Goal: Information Seeking & Learning: Learn about a topic

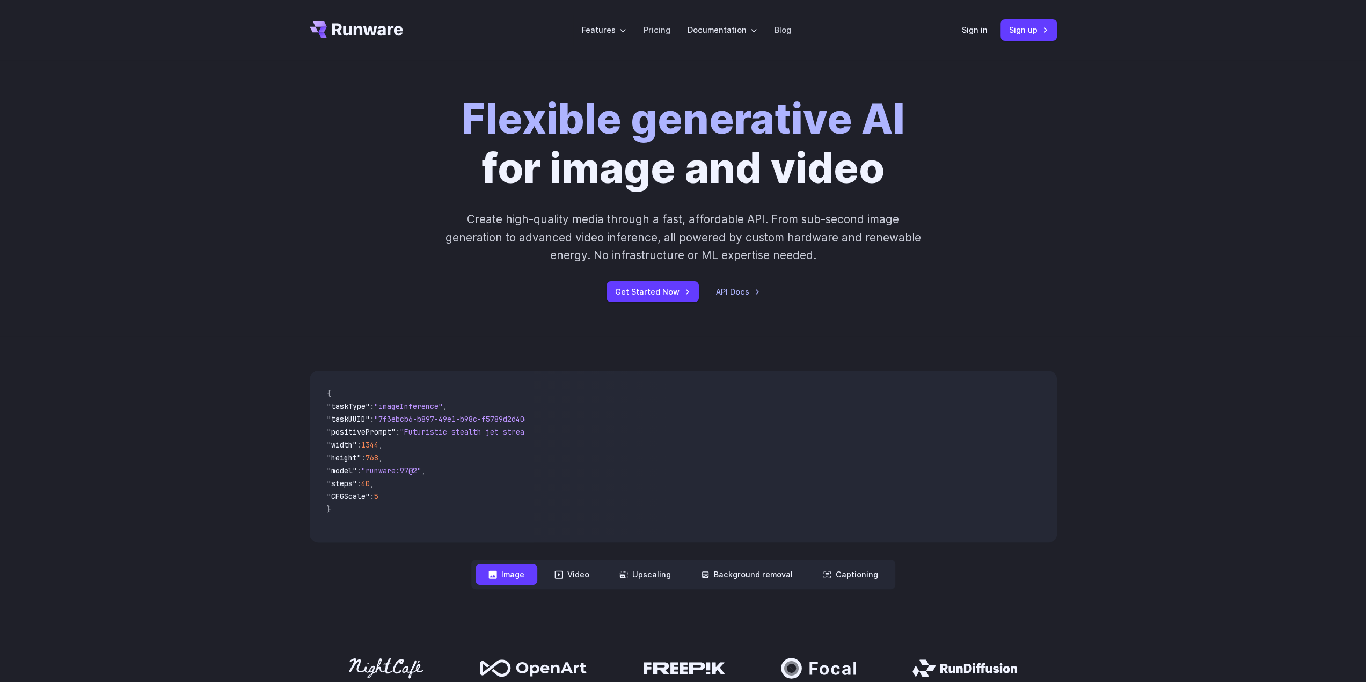
click at [964, 23] on div "Sign in Sign up" at bounding box center [1009, 29] width 95 height 21
click at [965, 26] on link "Sign in" at bounding box center [975, 30] width 26 height 12
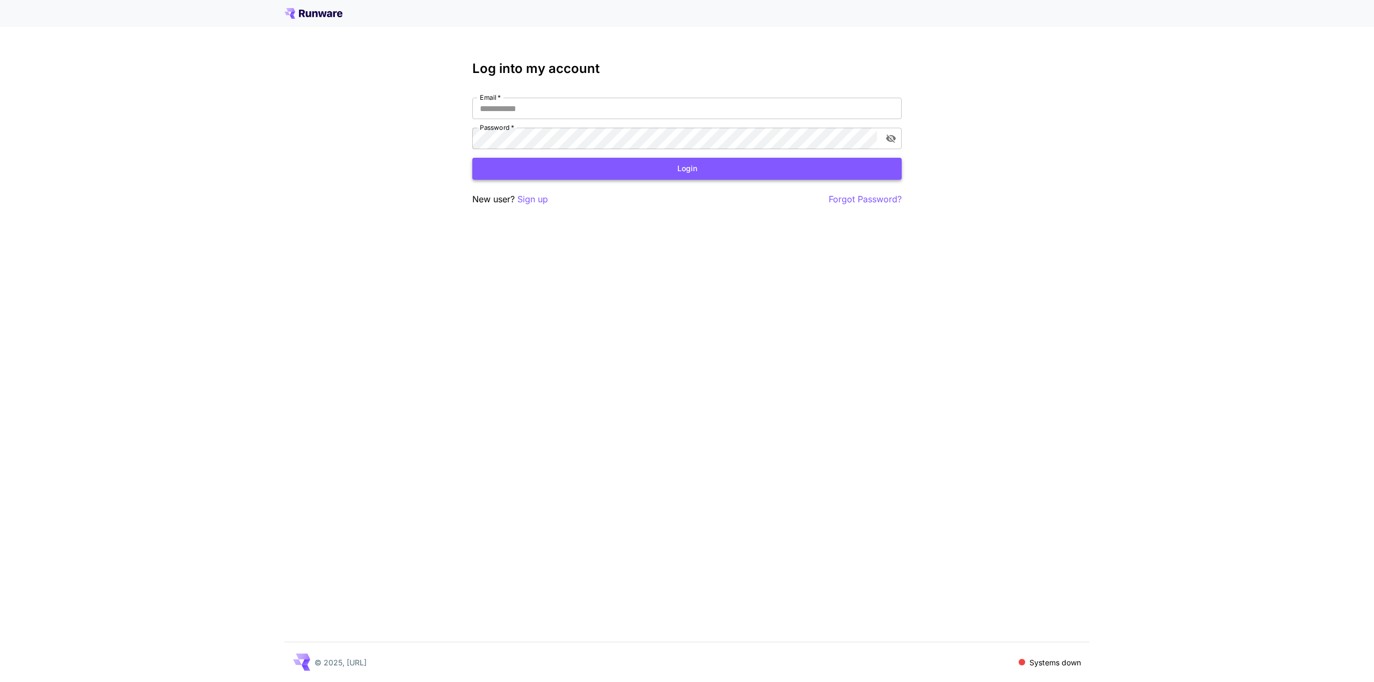
type input "**********"
click at [577, 166] on button "Login" at bounding box center [686, 169] width 429 height 22
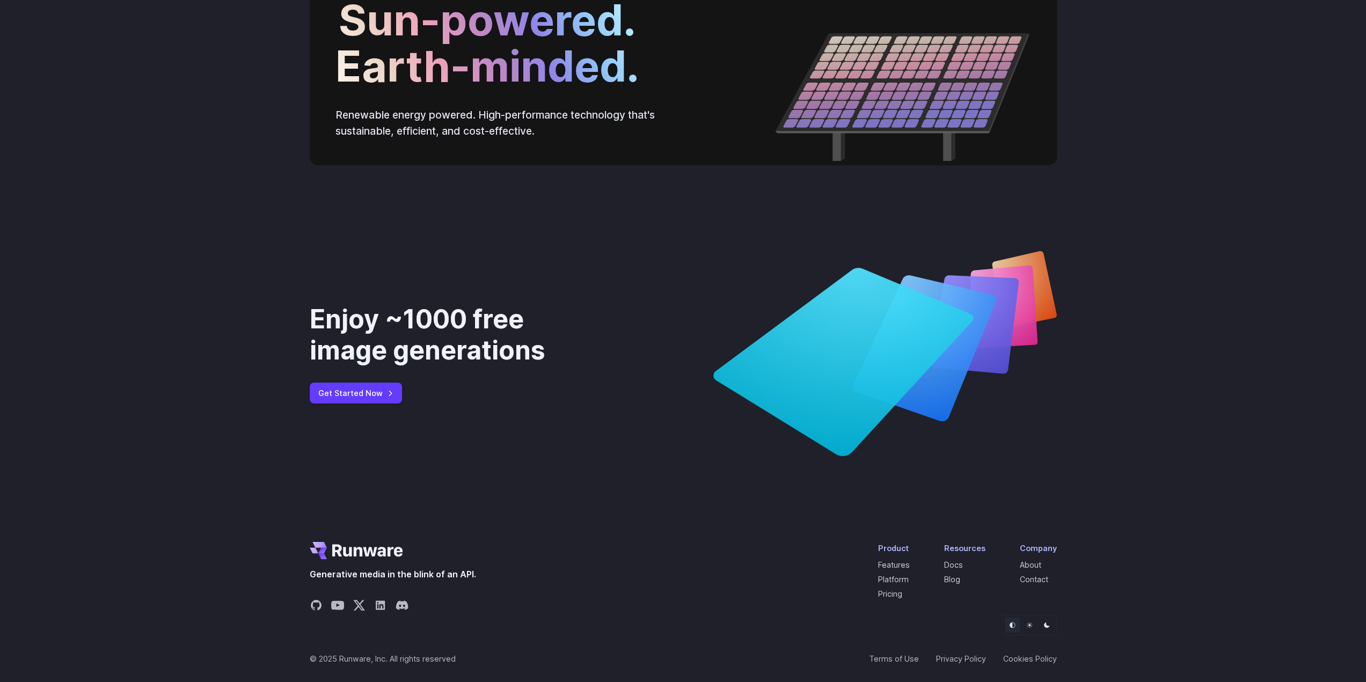
scroll to position [3895, 0]
click at [902, 590] on link "Pricing" at bounding box center [890, 593] width 24 height 9
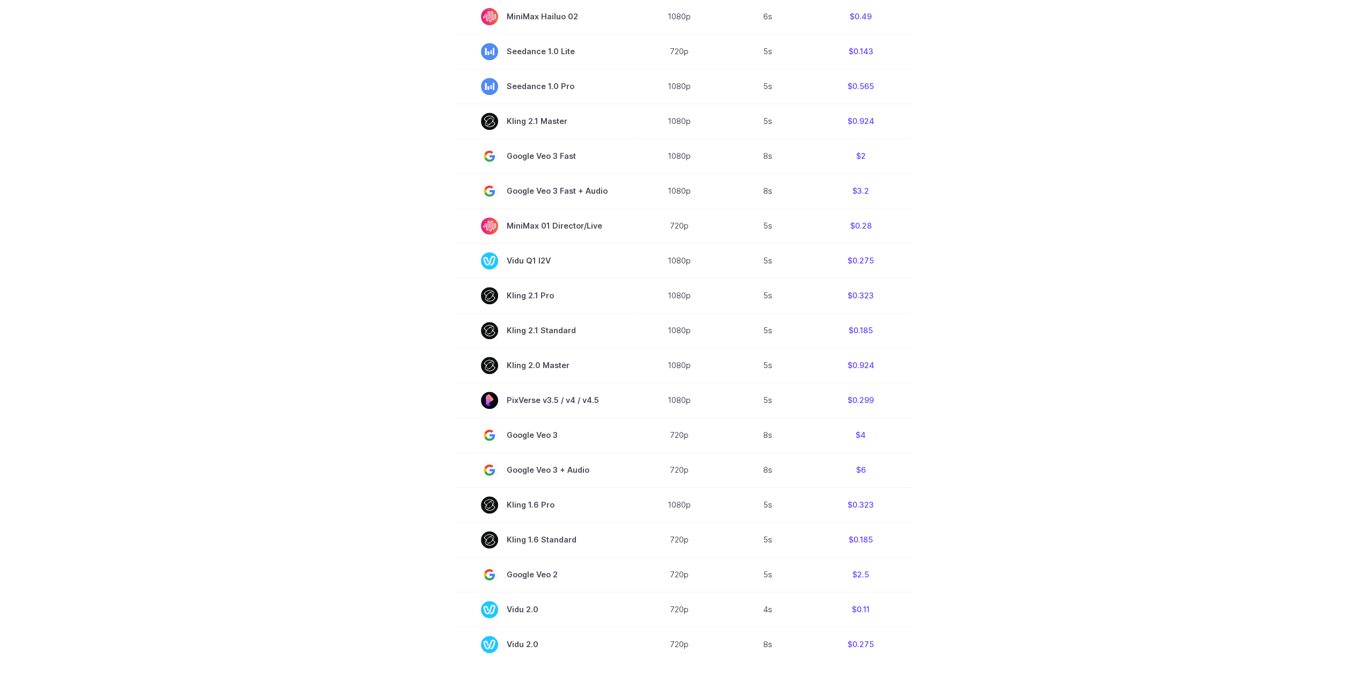
scroll to position [107, 0]
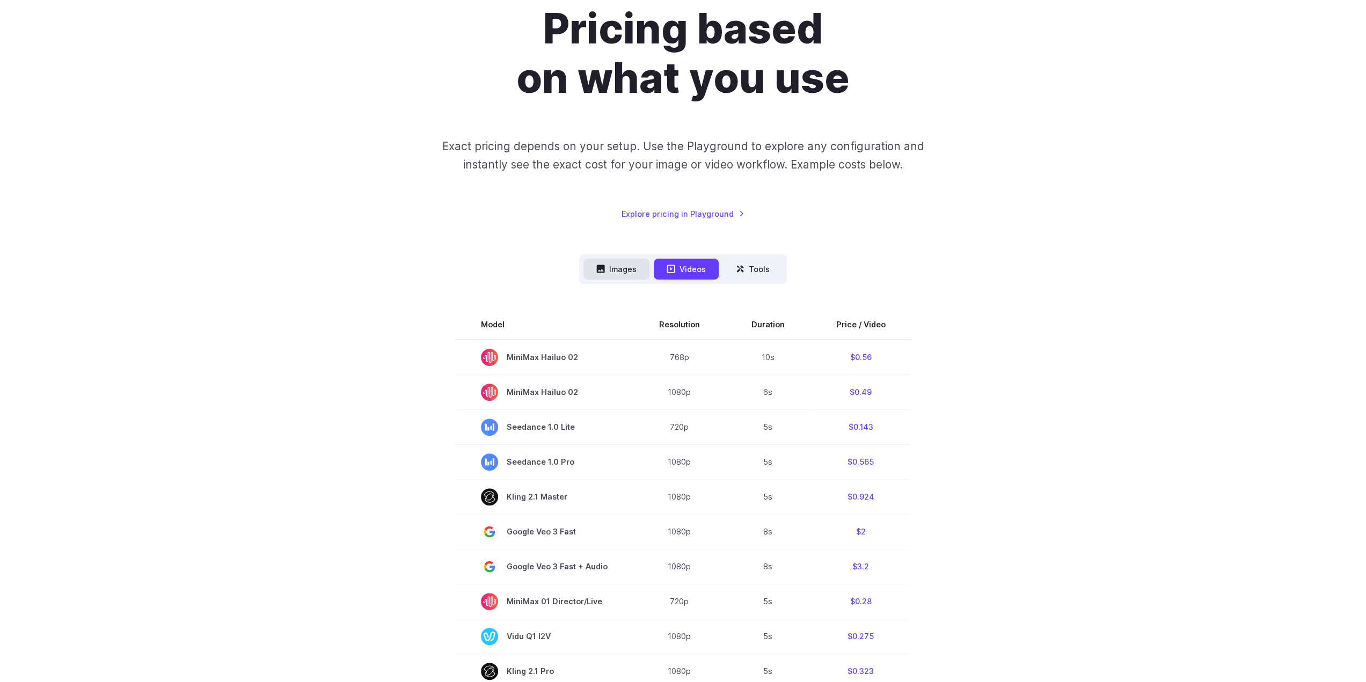
click at [634, 273] on button "Images" at bounding box center [616, 269] width 66 height 21
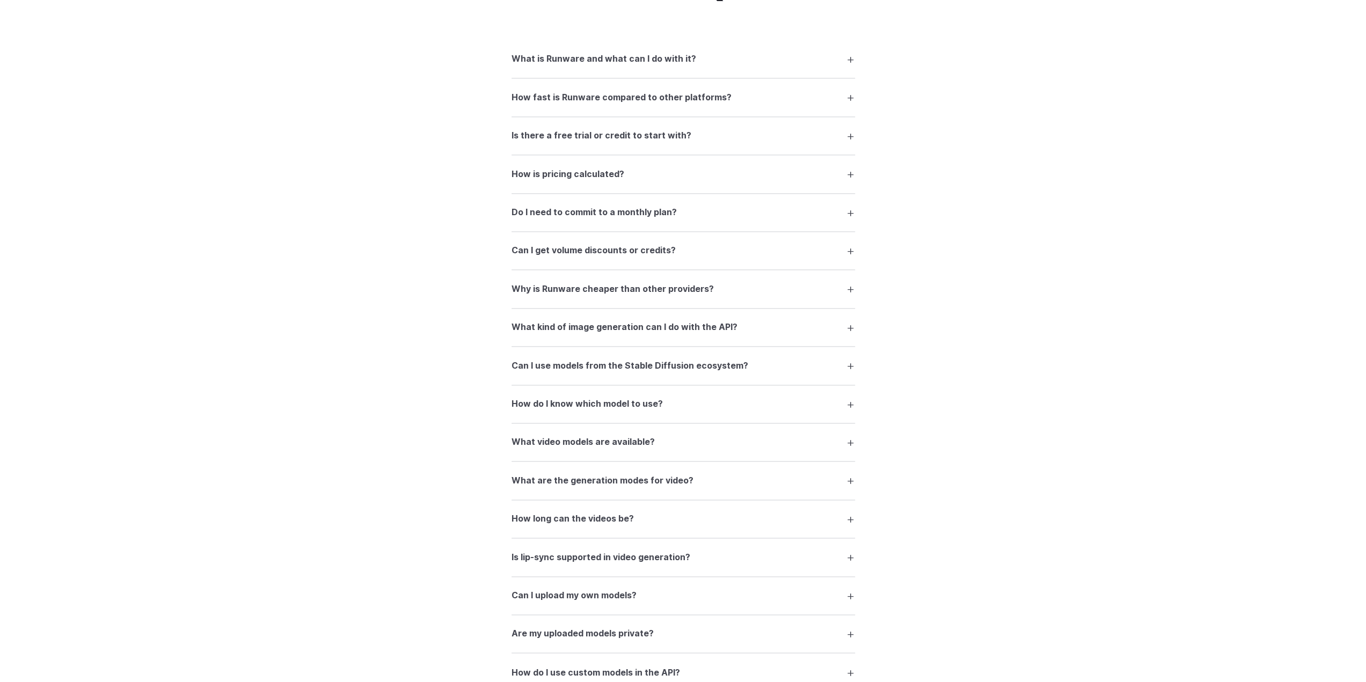
scroll to position [1342, 0]
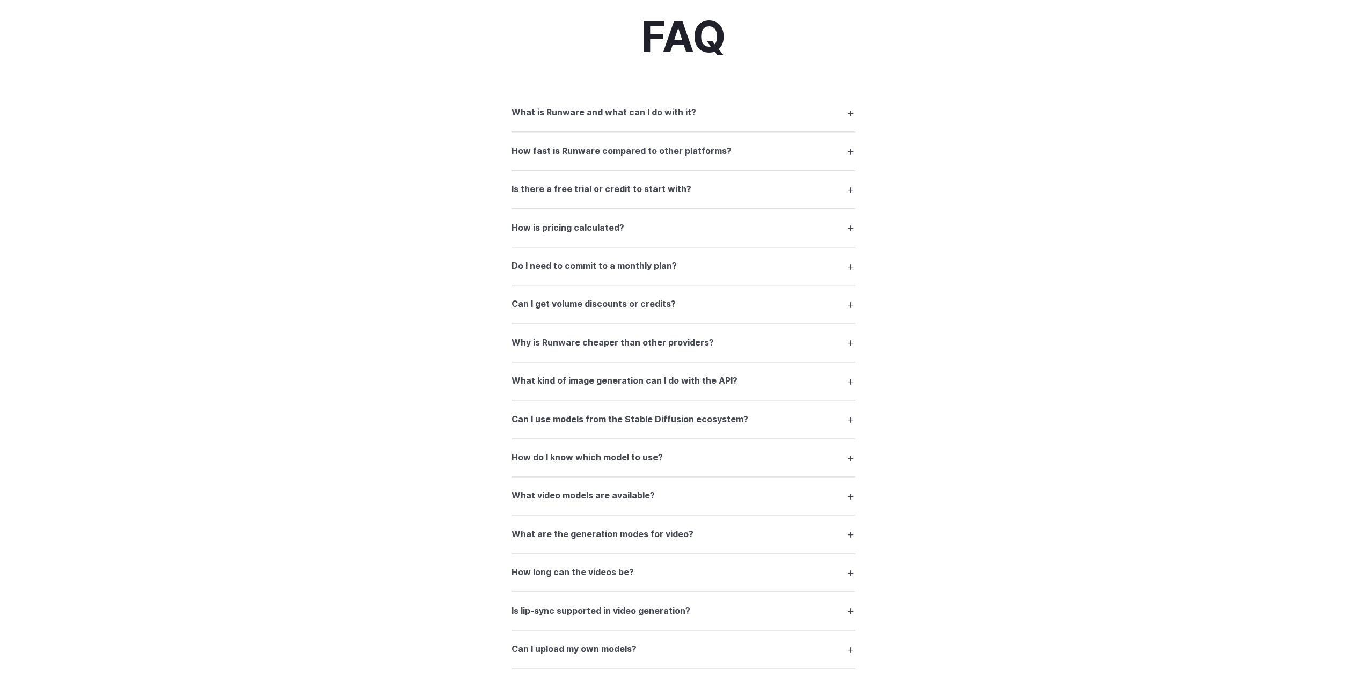
click at [664, 189] on h3 "Is there a free trial or credit to start with?" at bounding box center [601, 189] width 180 height 14
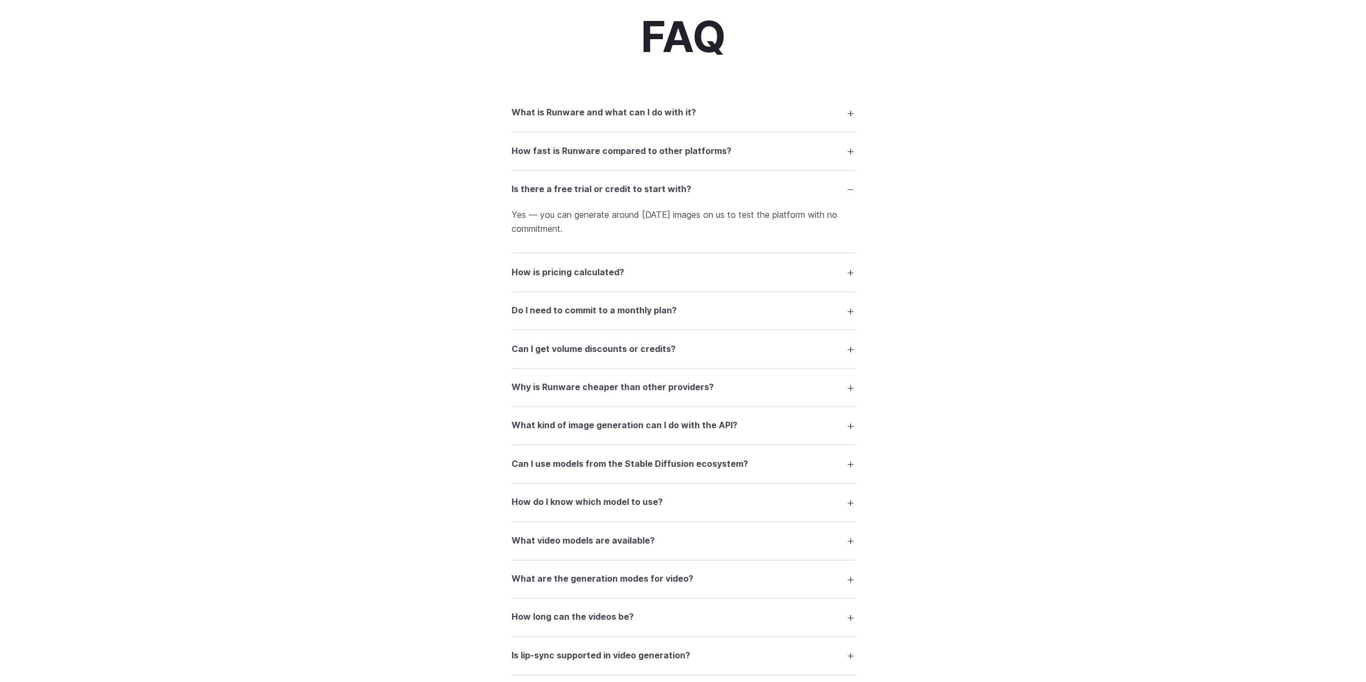
click at [310, 106] on div "FAQ What is Runware and what can I do with it? Runware is a high-performance AI…" at bounding box center [683, 478] width 773 height 930
